Goal: Transaction & Acquisition: Purchase product/service

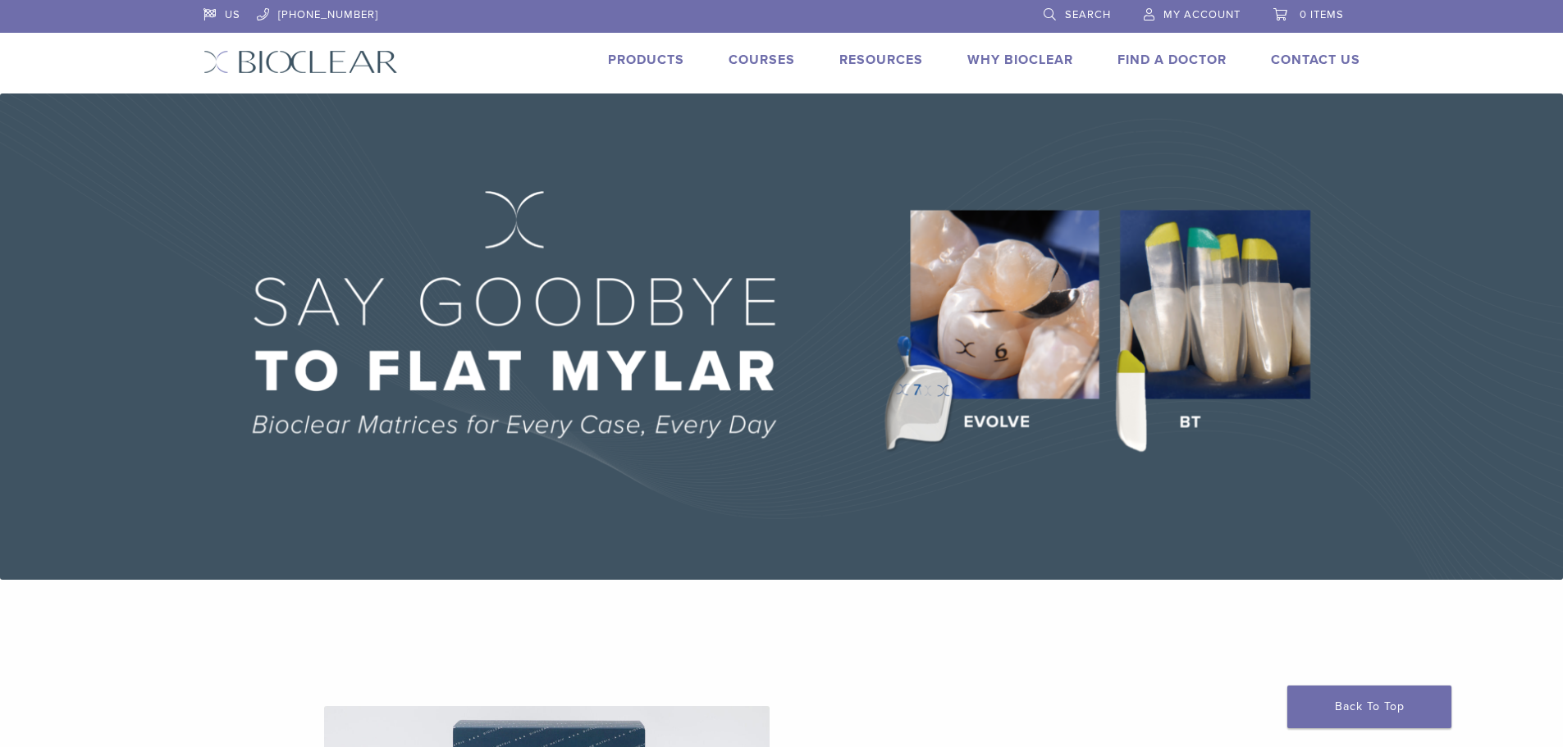
click at [655, 60] on link "Products" at bounding box center [646, 60] width 76 height 16
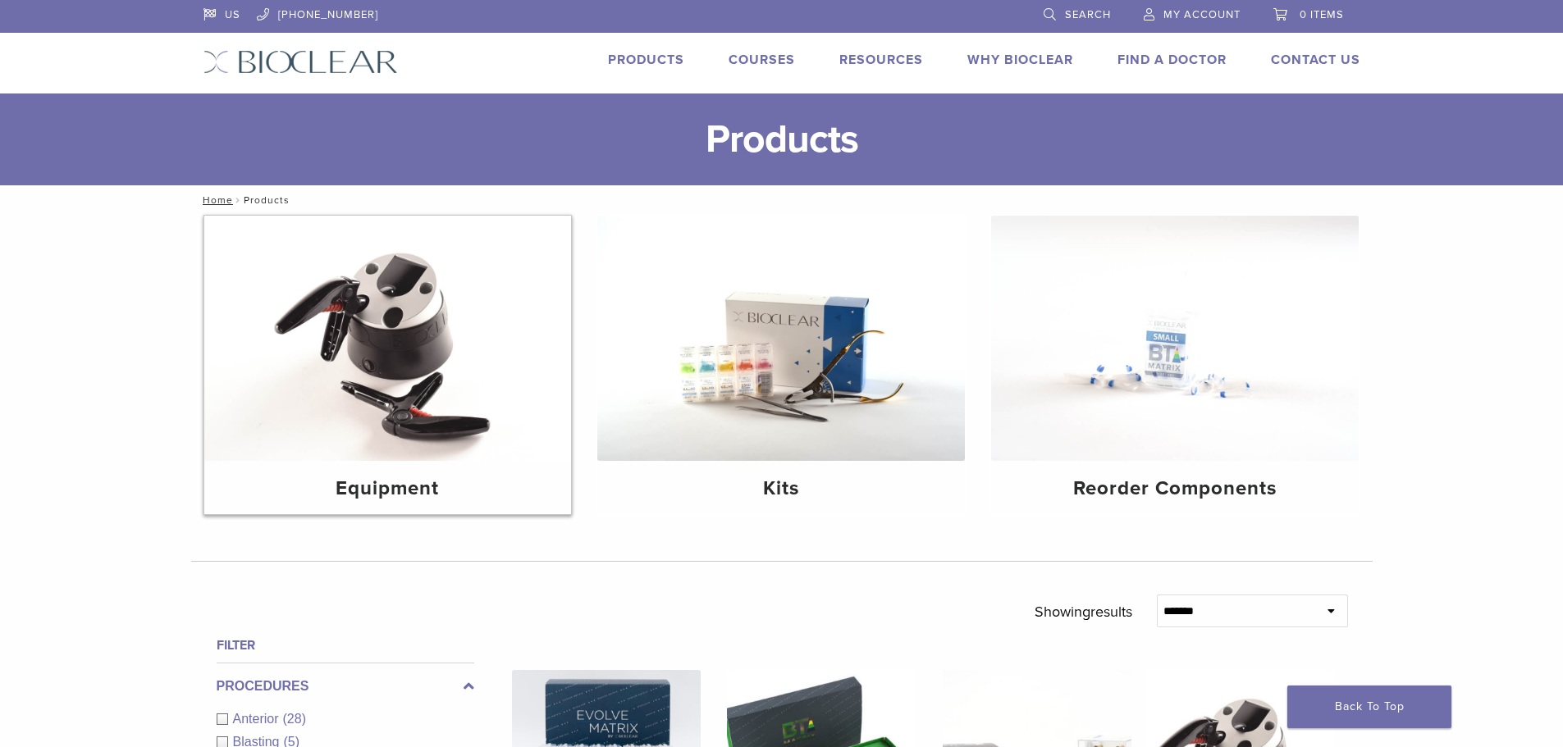
click at [418, 366] on img at bounding box center [388, 338] width 368 height 245
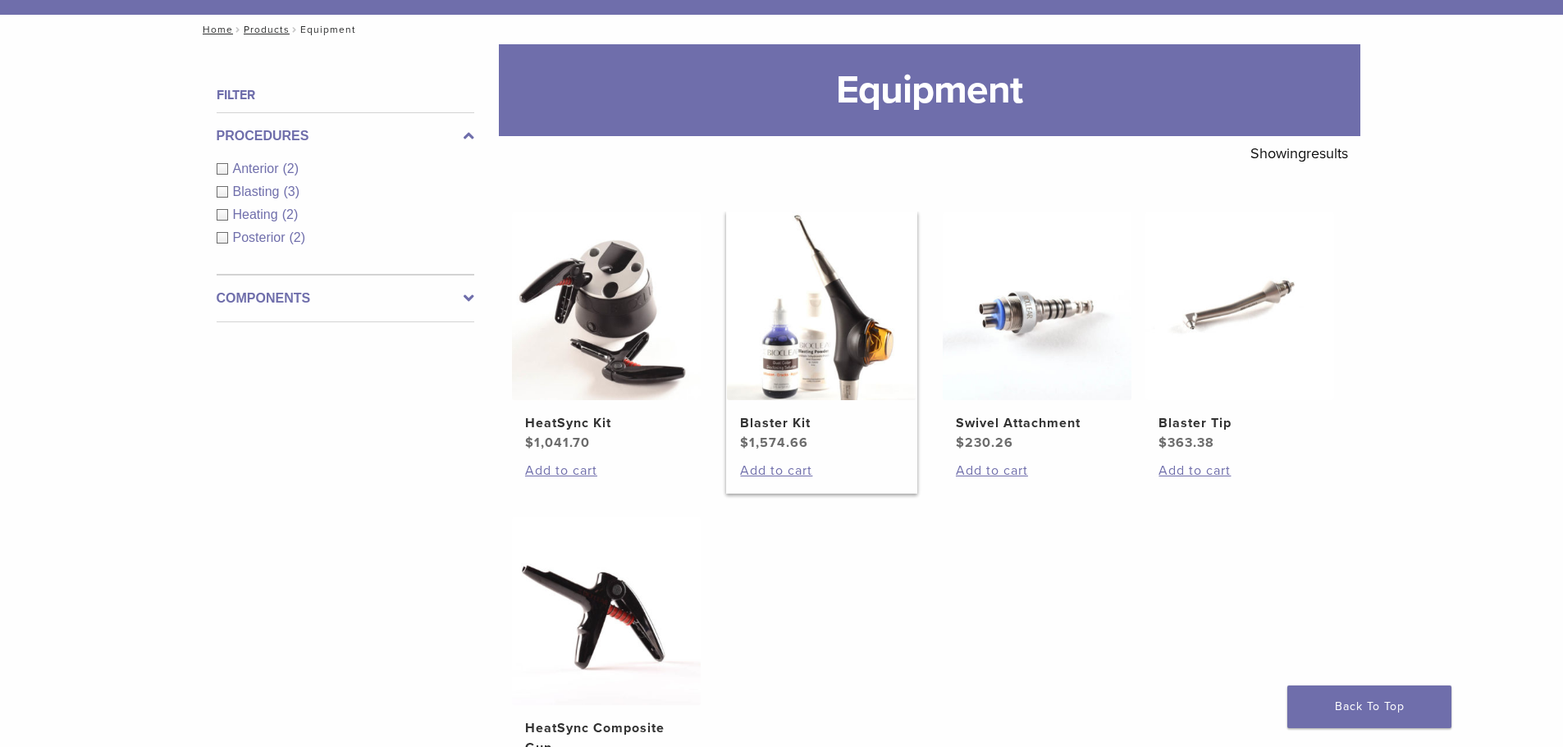
scroll to position [164, 0]
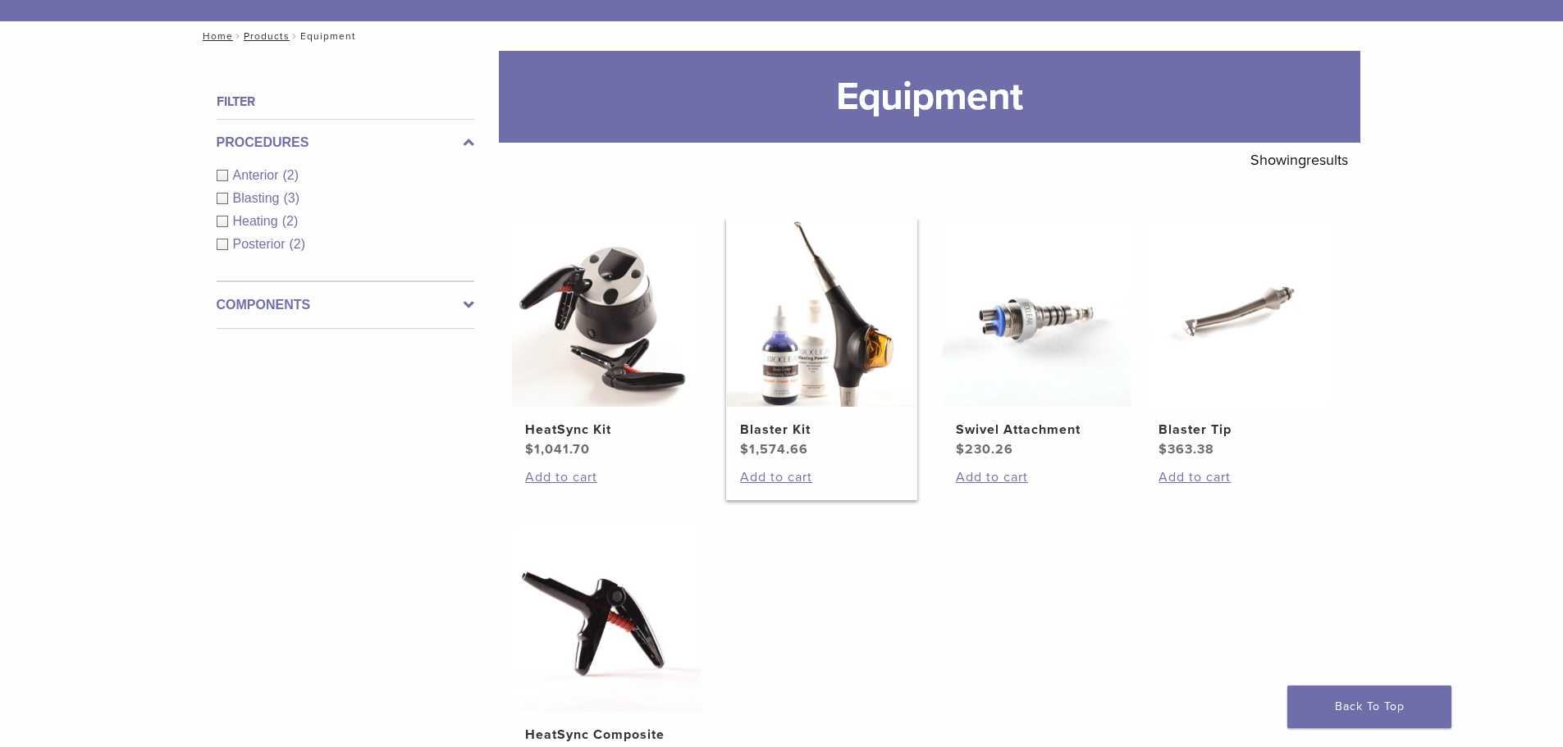
click at [838, 378] on img at bounding box center [821, 312] width 189 height 189
